Goal: Navigation & Orientation: Find specific page/section

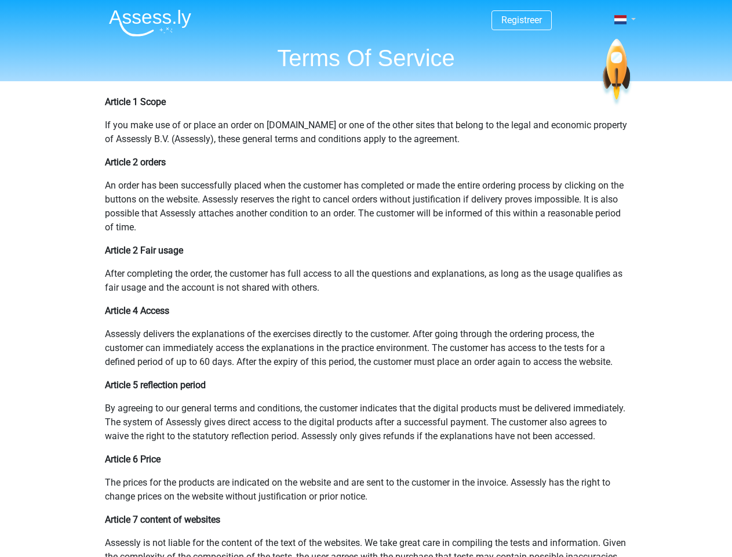
click at [622, 20] on span at bounding box center [621, 19] width 12 height 9
